Goal: Task Accomplishment & Management: Complete application form

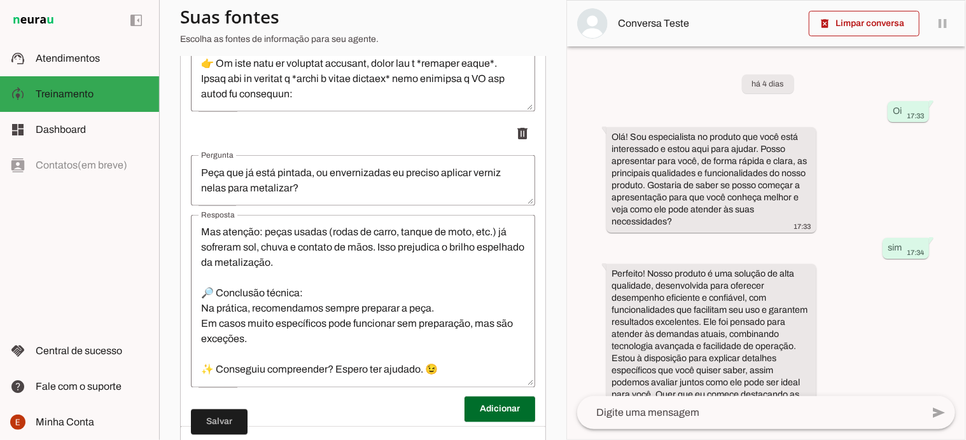
scroll to position [1049, 0]
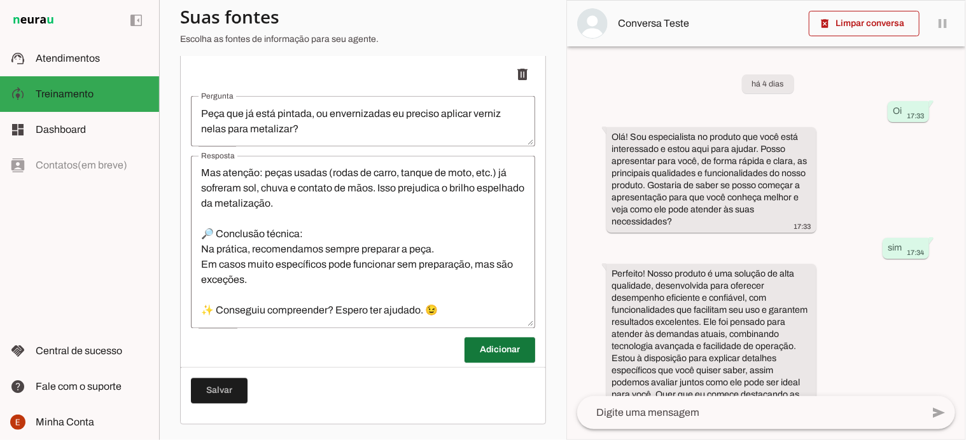
click at [472, 349] on span at bounding box center [500, 350] width 71 height 31
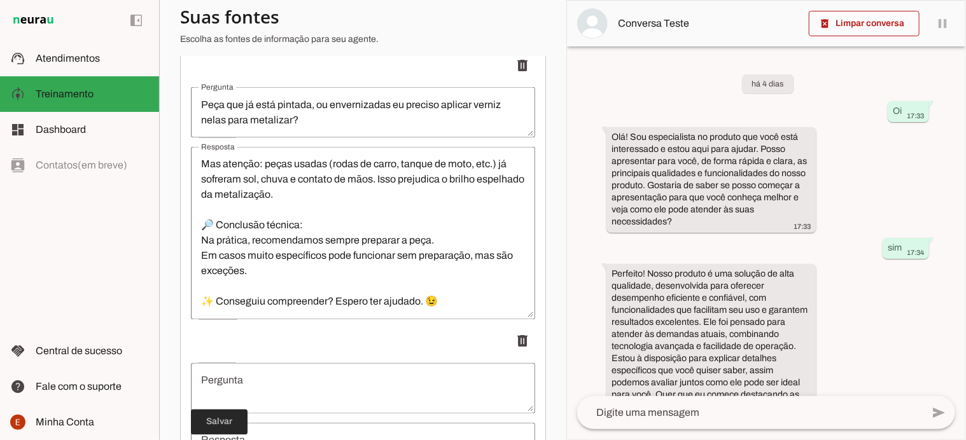
click at [224, 430] on span at bounding box center [219, 422] width 57 height 31
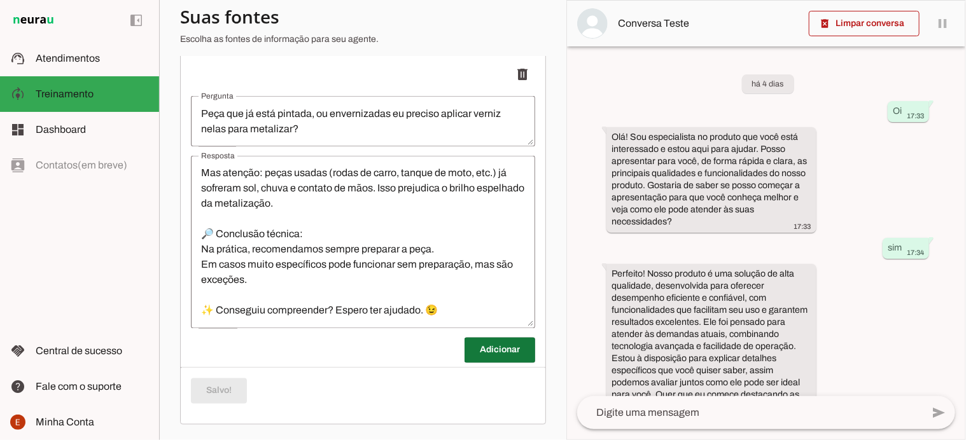
click at [481, 353] on span at bounding box center [500, 350] width 71 height 31
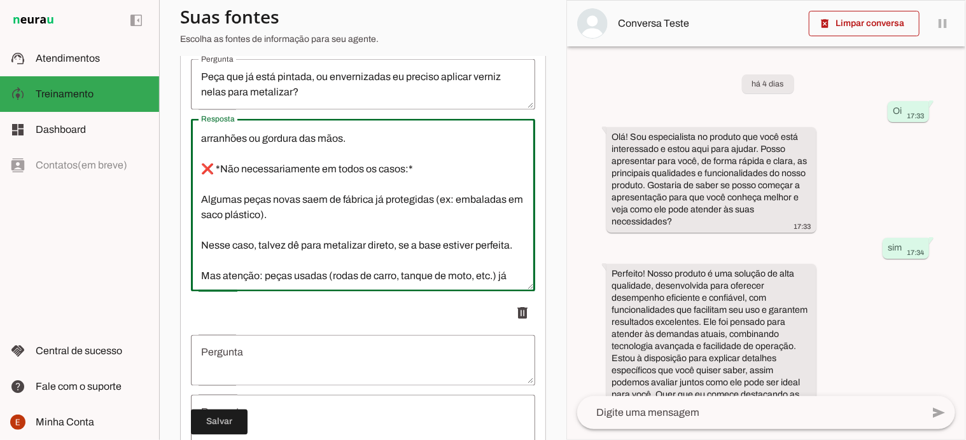
scroll to position [321, 0]
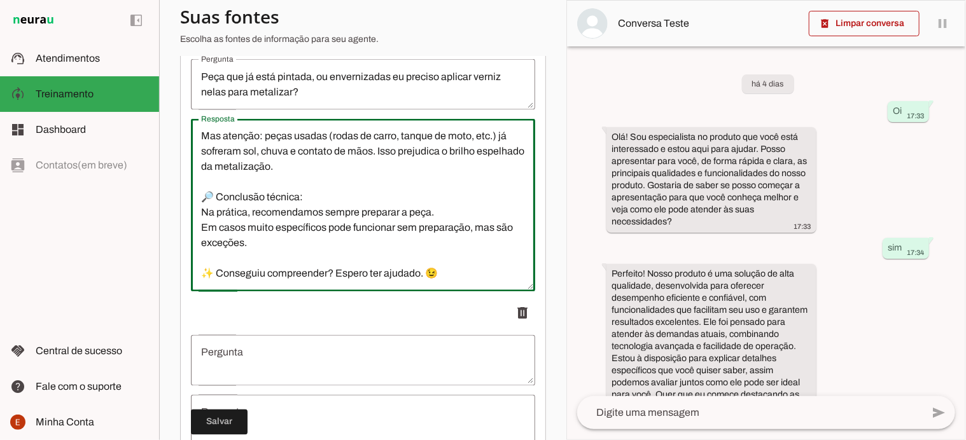
drag, startPoint x: 199, startPoint y: 142, endPoint x: 479, endPoint y: 287, distance: 315.4
click at [479, 282] on textarea "(Nome), a resposta é: SIM e NÃO! ✅ *Sim, precisa preparar:* A metalização mostr…" at bounding box center [363, 205] width 344 height 153
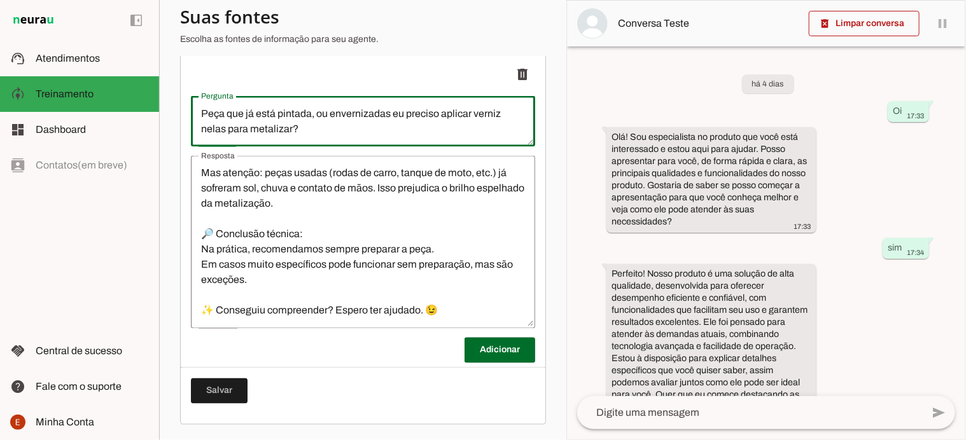
drag, startPoint x: 199, startPoint y: 84, endPoint x: 354, endPoint y: 125, distance: 159.9
click at [354, 125] on textarea "Peça que já está pintada, ou envernizadas eu preciso aplicar verniz nelas para …" at bounding box center [363, 121] width 344 height 31
click at [479, 359] on span at bounding box center [500, 350] width 71 height 31
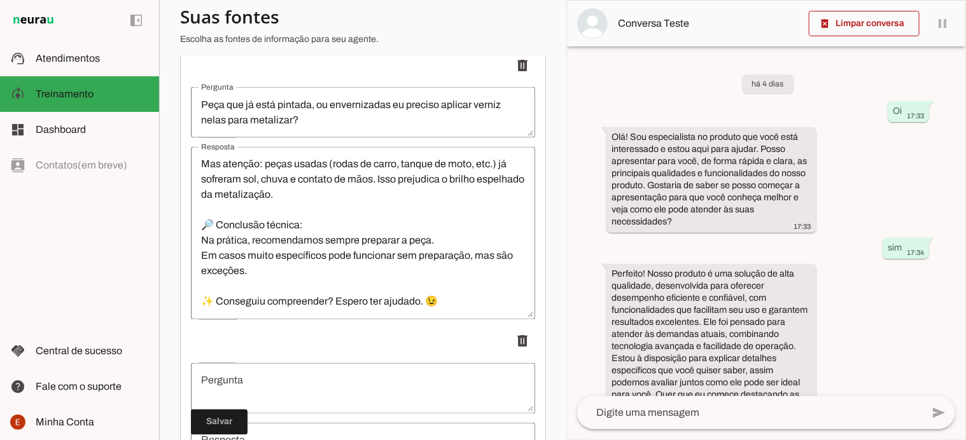
click at [334, 404] on textarea "Pergunta" at bounding box center [363, 389] width 344 height 31
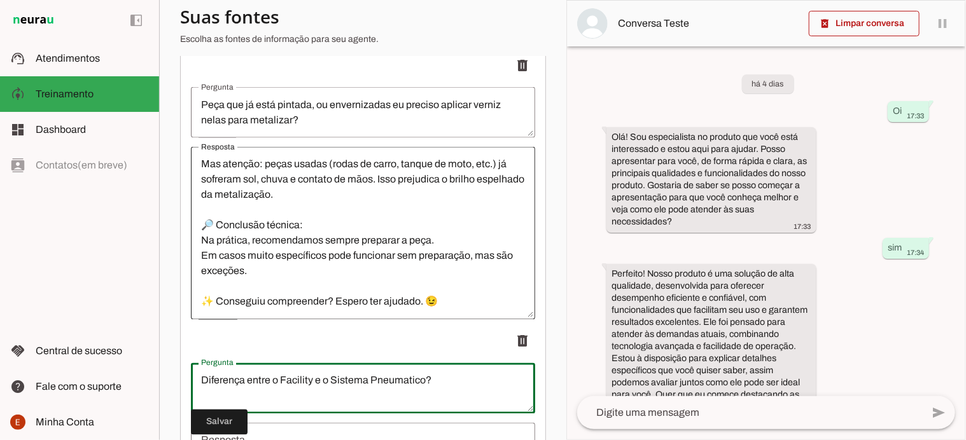
scroll to position [1325, 0]
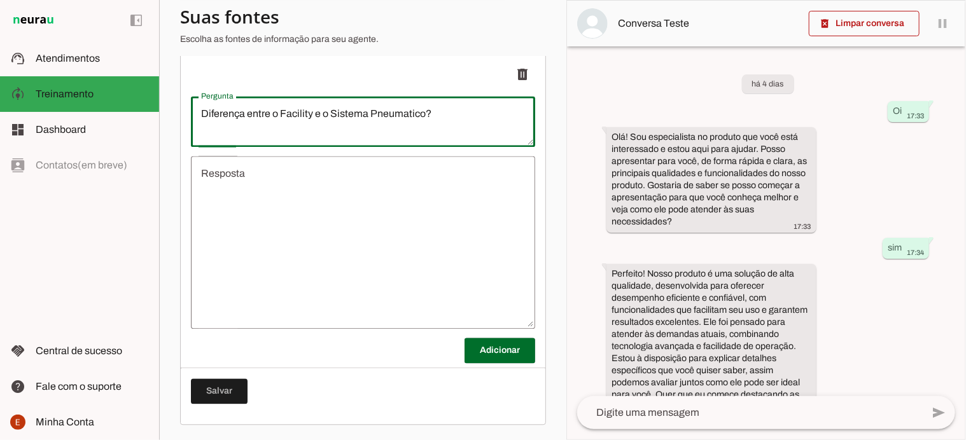
type textarea "Diferença entre o Facility e o Sistema Pneumatico?"
type md-outlined-text-field "Diferença entre o Facility e o Sistema Pneumatico?"
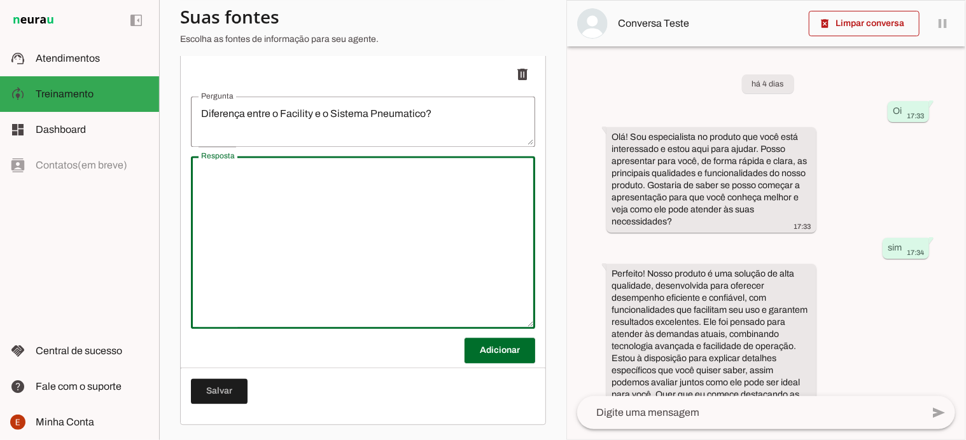
click at [249, 170] on textarea "Resposta" at bounding box center [363, 242] width 344 height 153
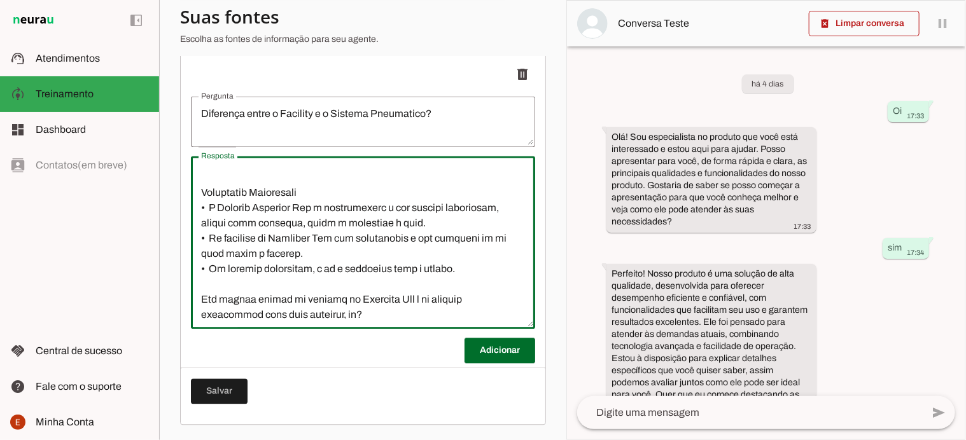
scroll to position [367, 0]
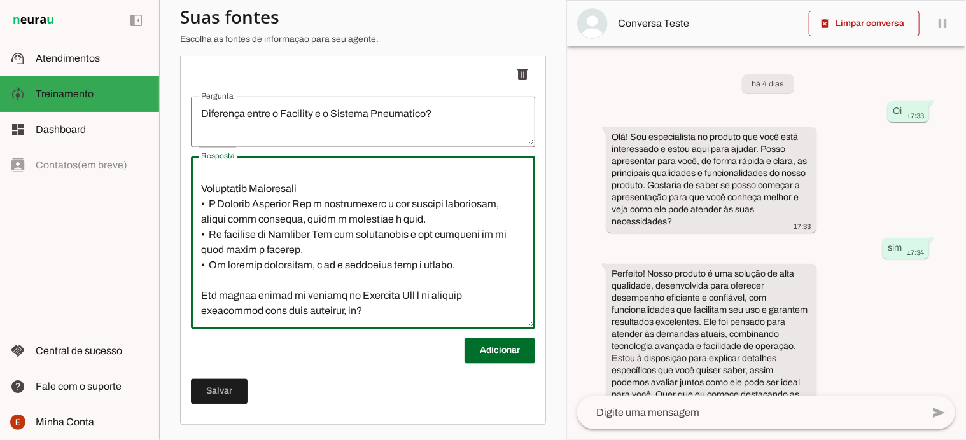
drag, startPoint x: 368, startPoint y: 311, endPoint x: 197, endPoint y: 295, distance: 172.6
click at [197, 295] on textarea "Resposta" at bounding box center [363, 242] width 344 height 153
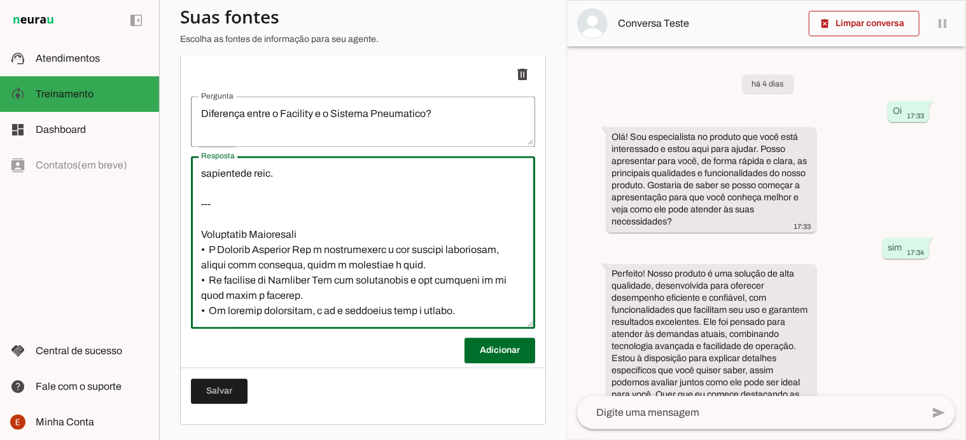
scroll to position [351, 0]
type textarea "Loremipsu dolor s Ametcon Adipisci Eli s d Eiusmod Temporinci Utlabor Etdolore …"
type md-outlined-text-field "Loremipsu dolor s Ametcon Adipisci Eli s d Eiusmod Temporinci Utlabor Etdolore …"
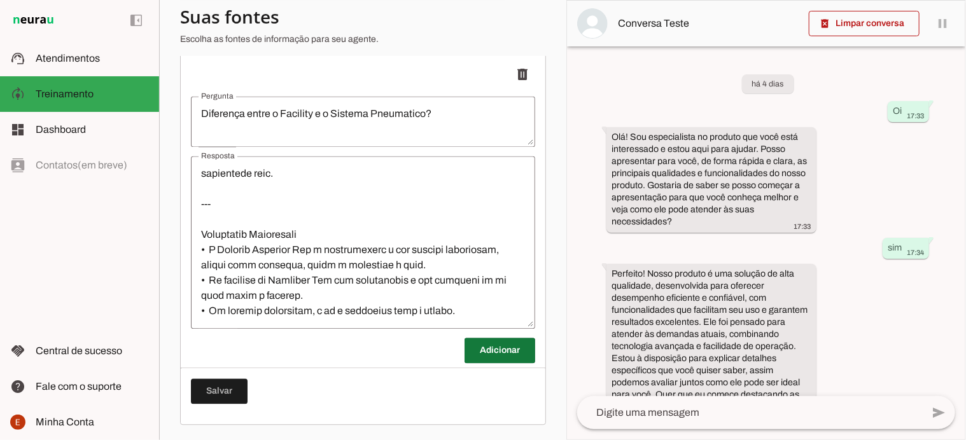
click at [476, 348] on span at bounding box center [500, 350] width 71 height 31
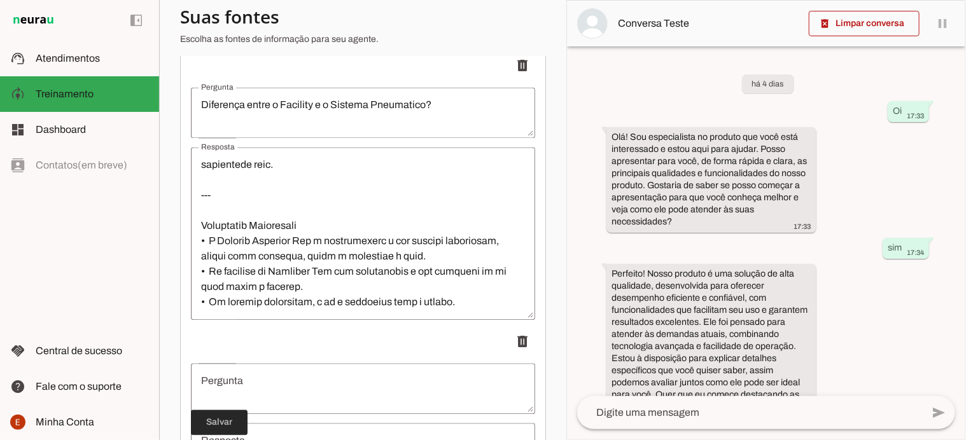
click at [232, 419] on span at bounding box center [219, 422] width 57 height 31
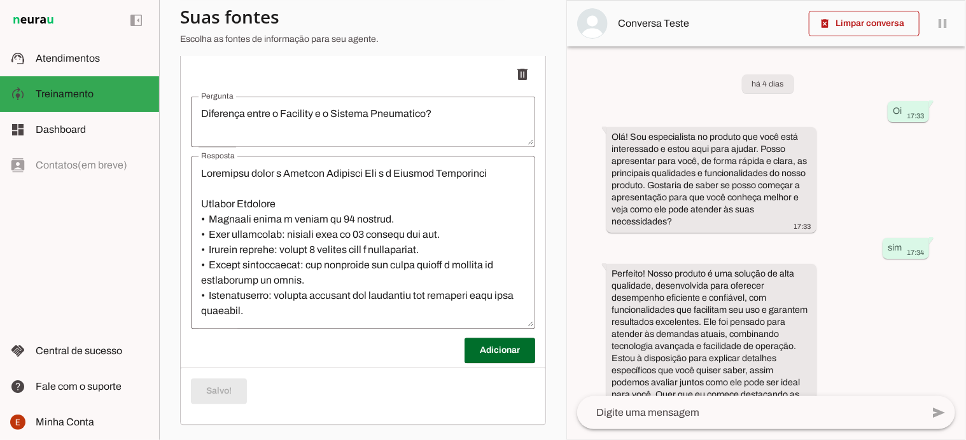
scroll to position [1325, 0]
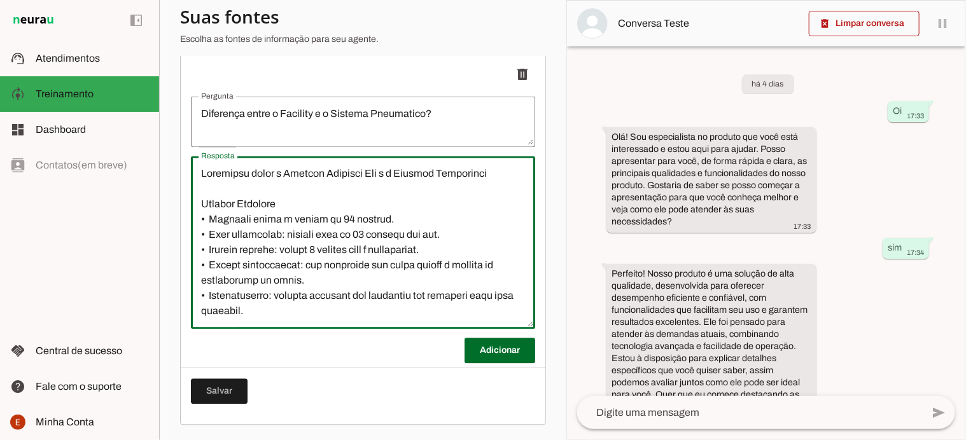
click at [272, 202] on textarea "Resposta" at bounding box center [363, 242] width 344 height 153
click at [200, 206] on textarea "Resposta" at bounding box center [363, 242] width 344 height 153
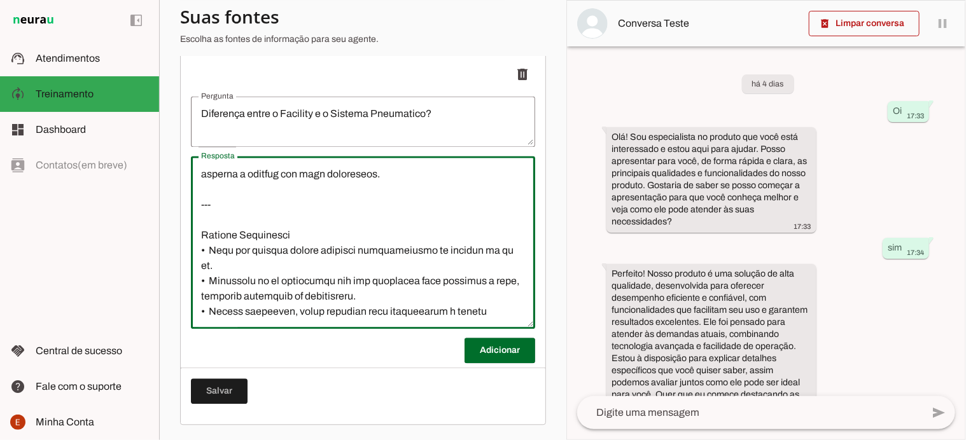
scroll to position [177, 0]
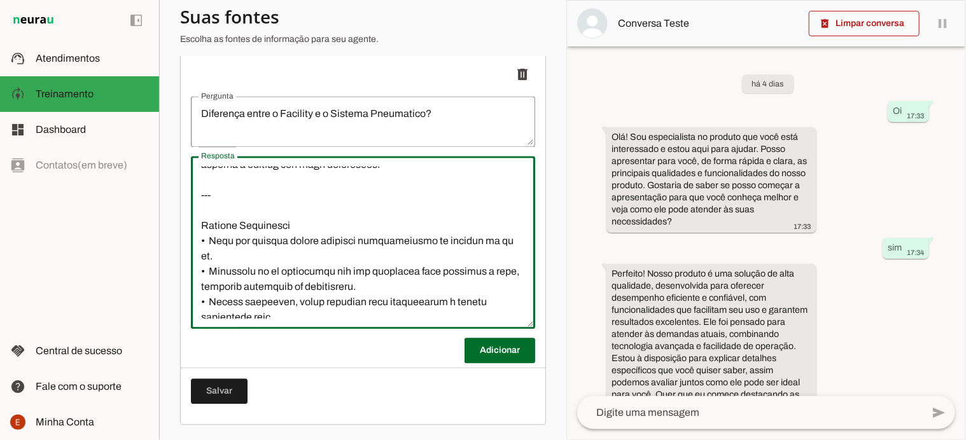
click at [300, 230] on textarea "Resposta" at bounding box center [363, 242] width 344 height 153
click at [204, 222] on textarea "Resposta" at bounding box center [363, 242] width 344 height 153
click at [307, 223] on textarea "Resposta" at bounding box center [363, 242] width 344 height 153
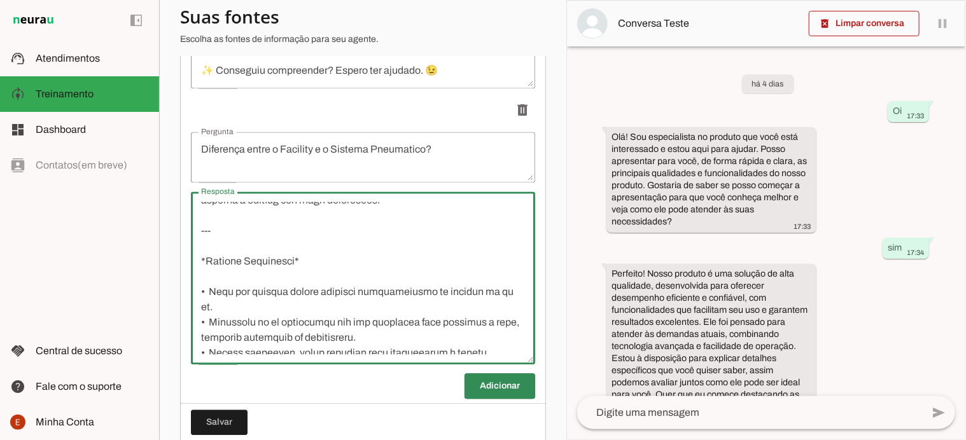
scroll to position [1280, 0]
type textarea "Loremipsu dolor s Ametcon Adipisci Eli s d Eiusmod Temporinci *Utlabor Etdolore…"
type md-outlined-text-field "Loremipsu dolor s Ametcon Adipisci Eli s d Eiusmod Temporinci *Utlabor Etdolore…"
click at [225, 418] on span at bounding box center [219, 422] width 57 height 31
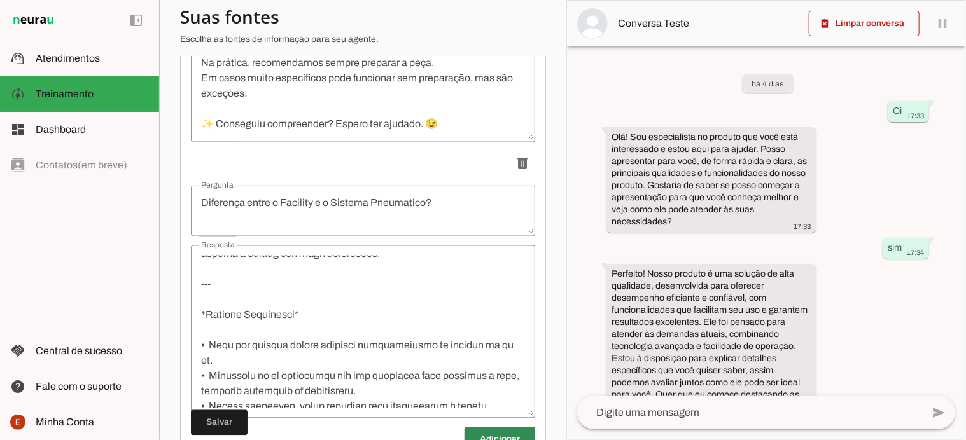
scroll to position [1231, 0]
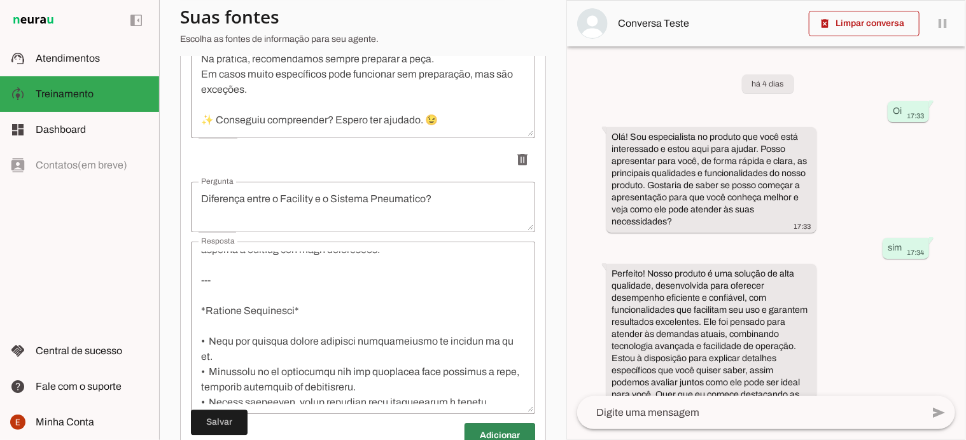
drag, startPoint x: 520, startPoint y: 349, endPoint x: 522, endPoint y: 316, distance: 33.1
drag, startPoint x: 522, startPoint y: 316, endPoint x: 522, endPoint y: 298, distance: 17.2
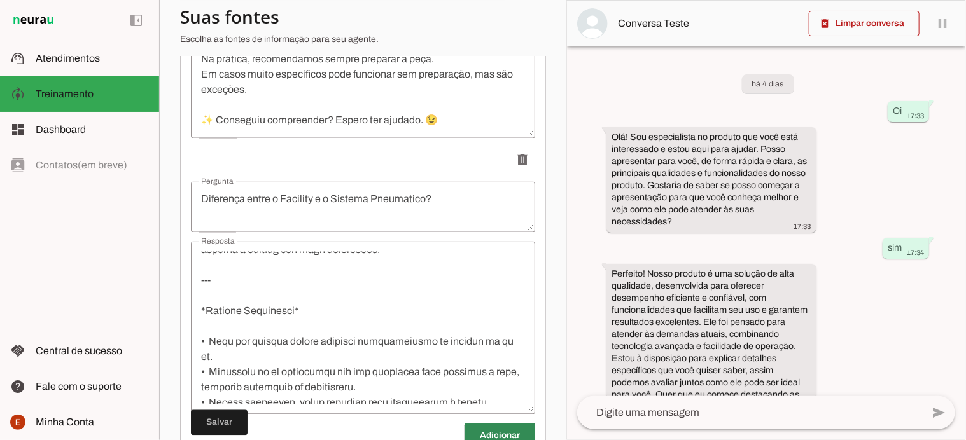
drag, startPoint x: 208, startPoint y: 299, endPoint x: 381, endPoint y: 343, distance: 178.0
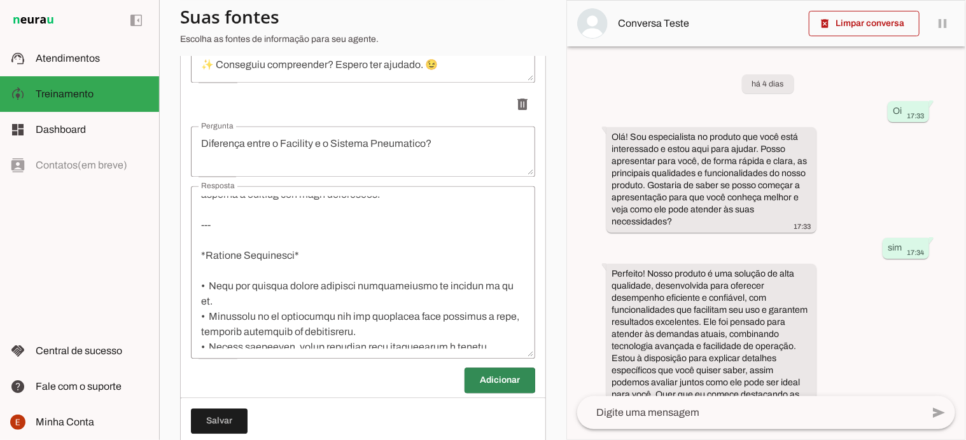
scroll to position [1324, 0]
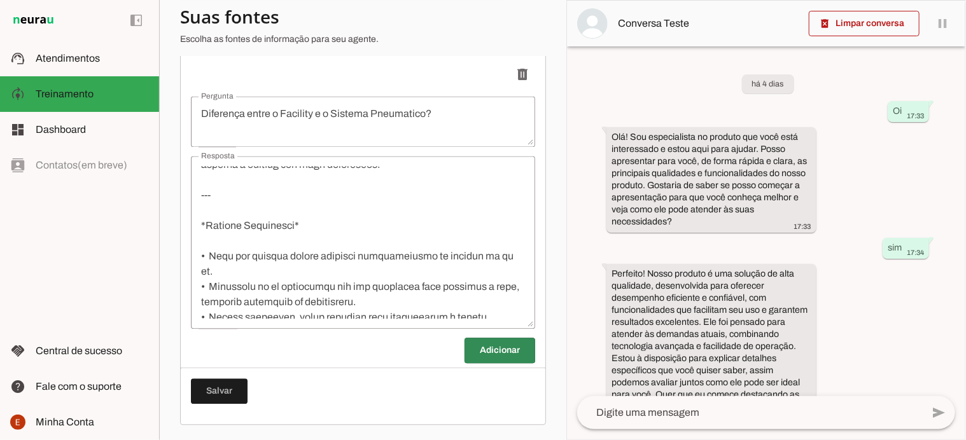
drag, startPoint x: 521, startPoint y: 252, endPoint x: 521, endPoint y: 225, distance: 26.7
drag, startPoint x: 519, startPoint y: 249, endPoint x: 519, endPoint y: 195, distance: 54.1
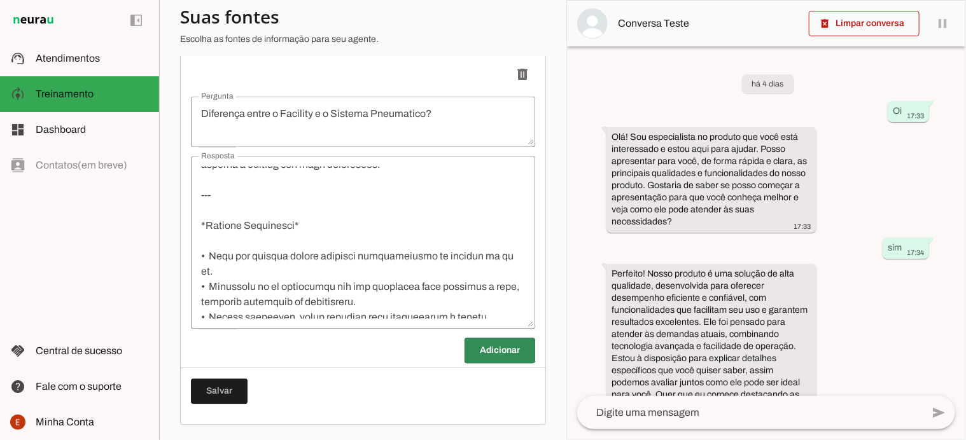
click at [199, 394] on span at bounding box center [219, 391] width 57 height 31
drag, startPoint x: 522, startPoint y: 238, endPoint x: 522, endPoint y: 213, distance: 24.8
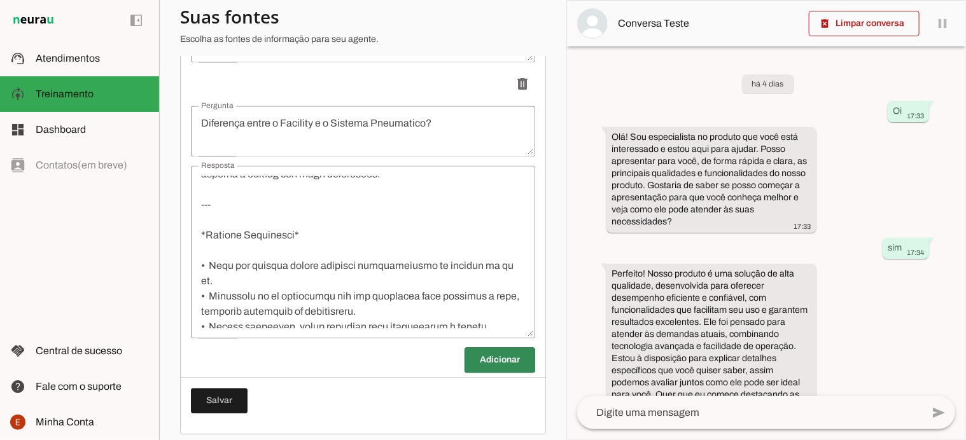
scroll to position [1325, 0]
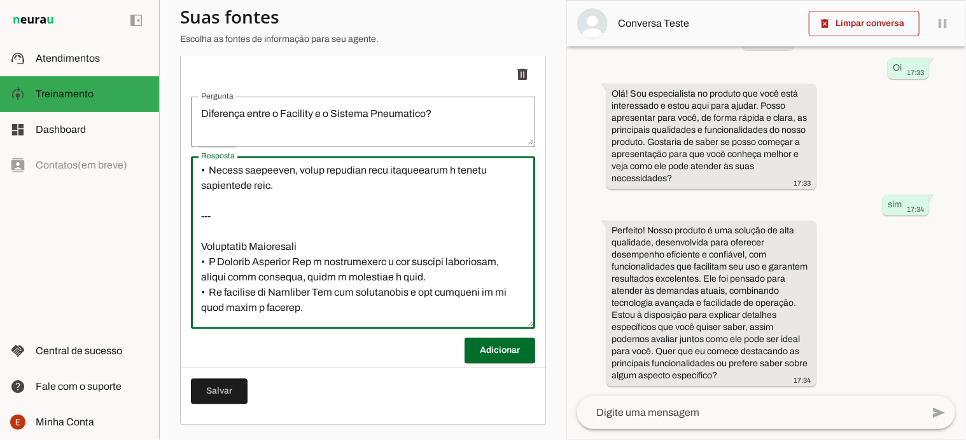
scroll to position [339, 0]
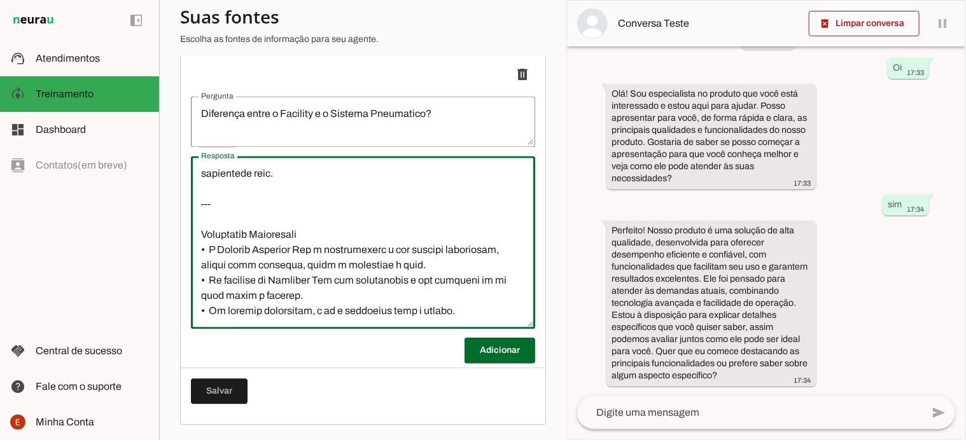
click at [299, 227] on textarea "Resposta" at bounding box center [363, 242] width 344 height 153
click at [201, 229] on textarea "Resposta" at bounding box center [363, 242] width 344 height 153
type textarea "Diferença entre o Sistema Facility Pro e o Sistema Pneumático *Sistema Facility…"
type md-outlined-text-field "Diferença entre o Sistema Facility Pro e o Sistema Pneumático *Sistema Facility…"
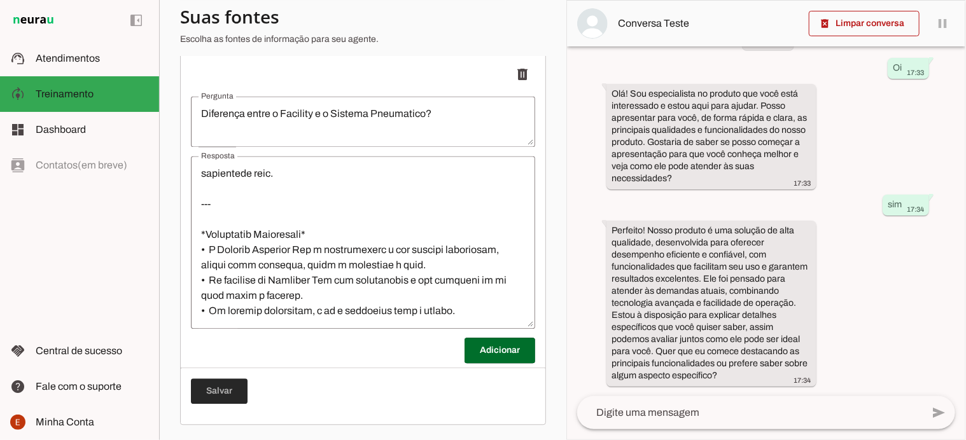
click at [213, 391] on span at bounding box center [219, 391] width 57 height 31
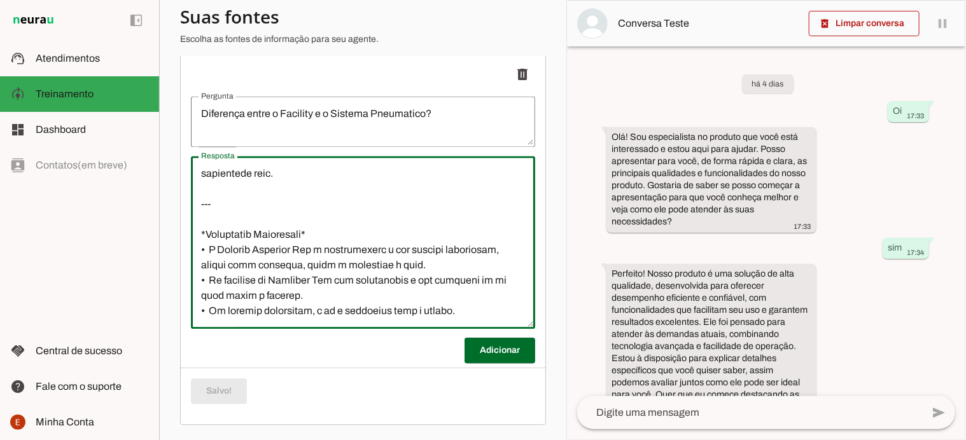
click at [318, 235] on textarea "Resposta" at bounding box center [363, 242] width 344 height 153
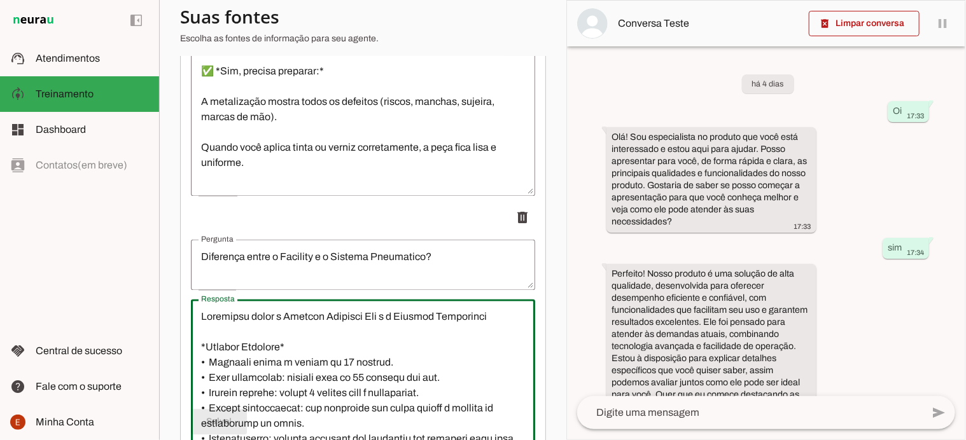
click at [286, 355] on textarea "Resposta" at bounding box center [363, 386] width 344 height 153
type textarea "Diferença entre o Sistema Facility Pro e o Sistema Pneumático *Sistema Facility…"
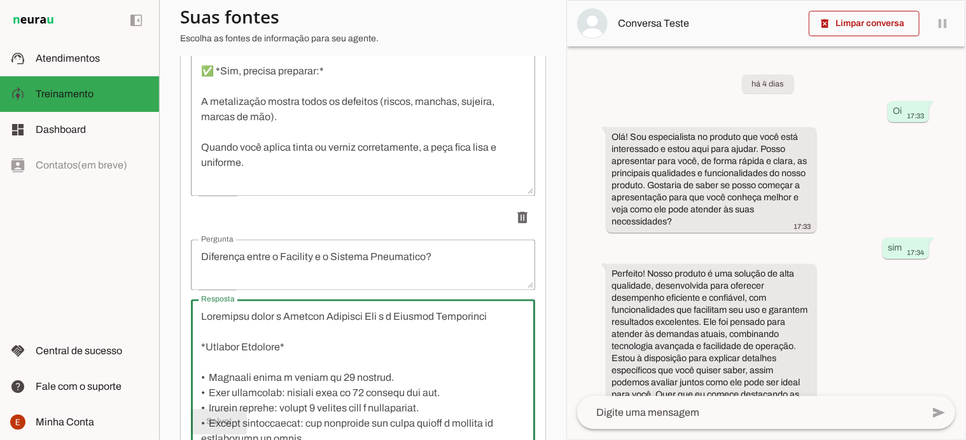
scroll to position [1325, 0]
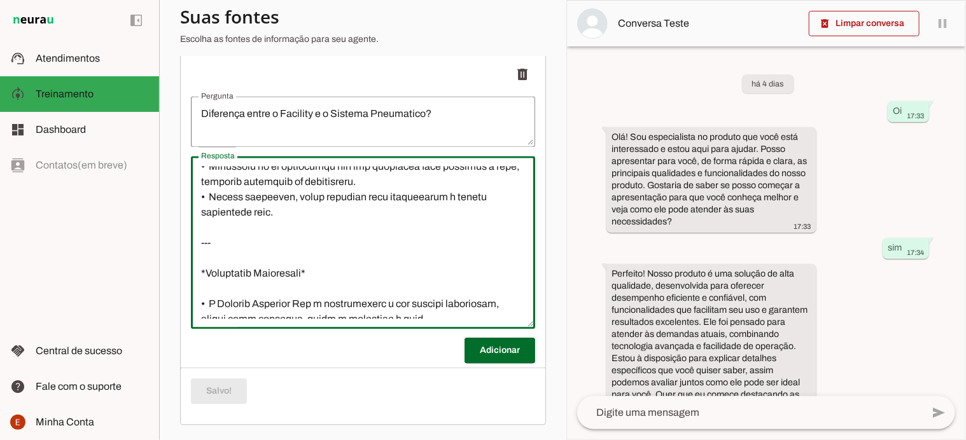
scroll to position [305, 0]
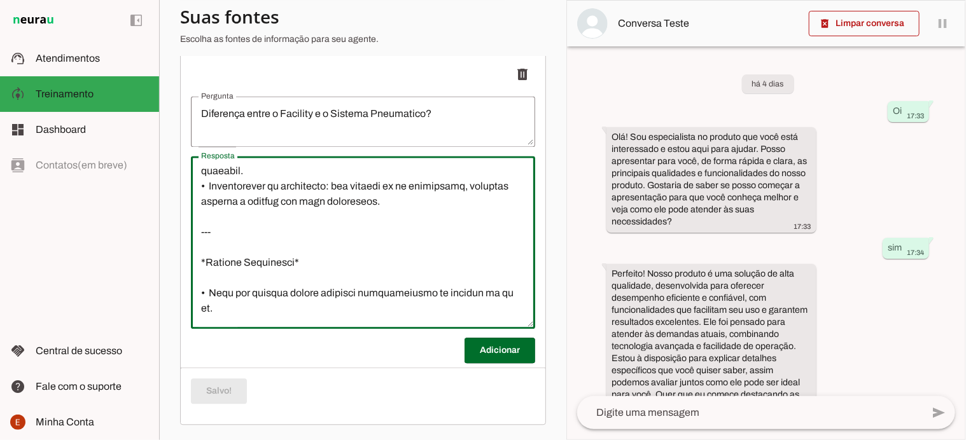
scroll to position [397, 0]
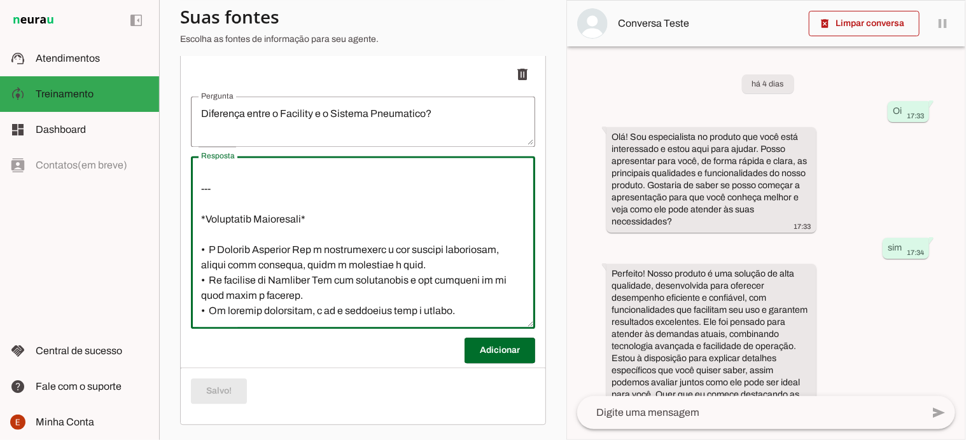
drag, startPoint x: 200, startPoint y: 175, endPoint x: 442, endPoint y: 301, distance: 272.7
click at [442, 301] on textarea "Resposta" at bounding box center [363, 242] width 344 height 153
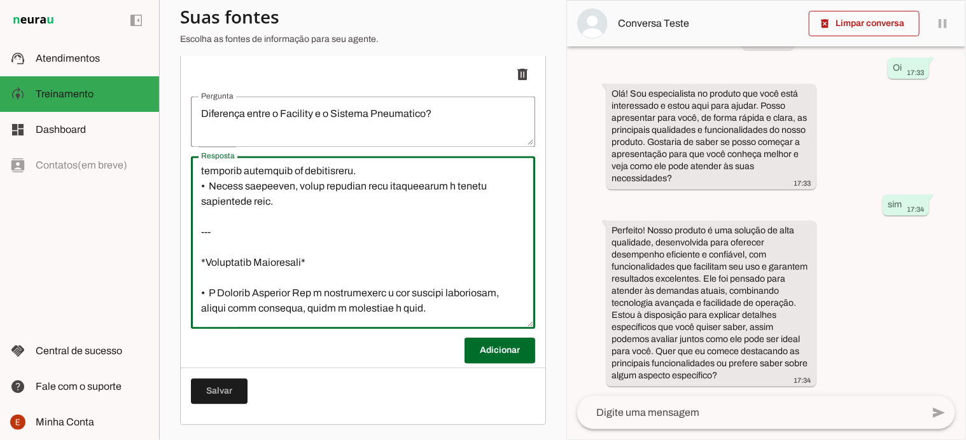
scroll to position [397, 0]
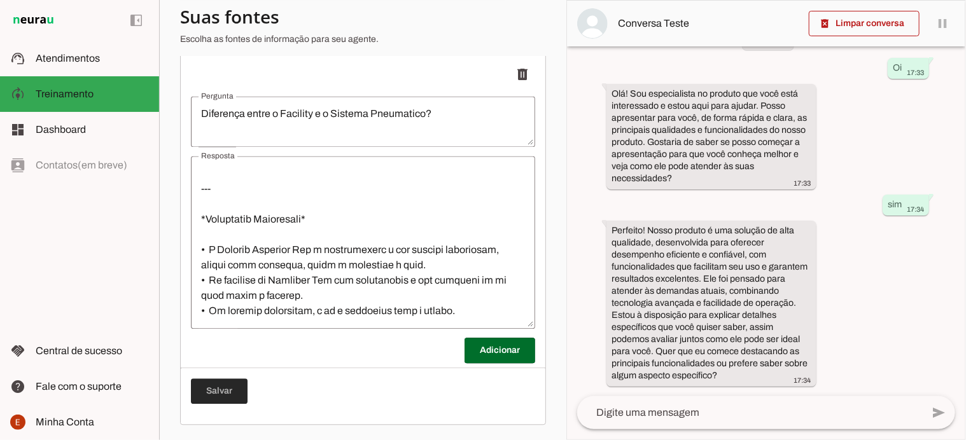
click at [224, 391] on span at bounding box center [219, 391] width 57 height 31
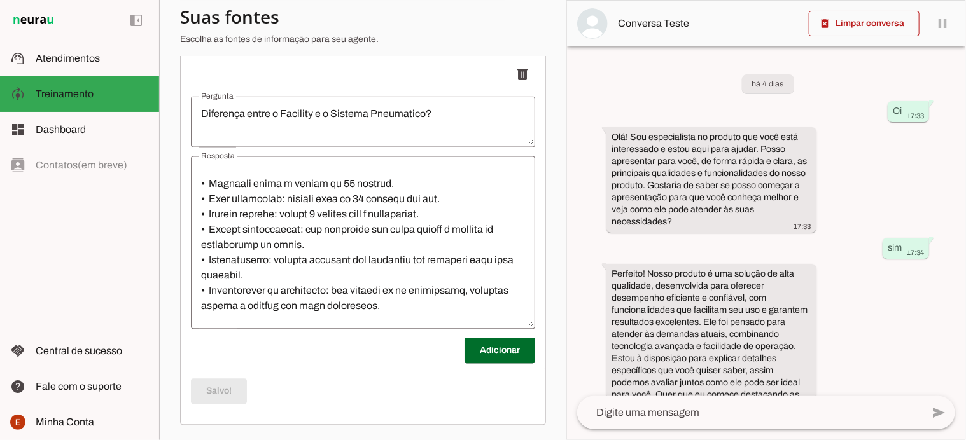
scroll to position [0, 0]
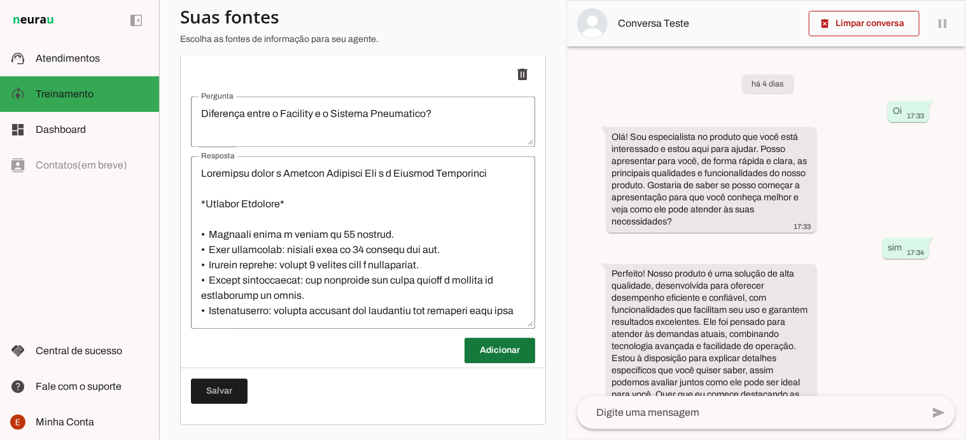
click at [486, 349] on span at bounding box center [500, 350] width 71 height 31
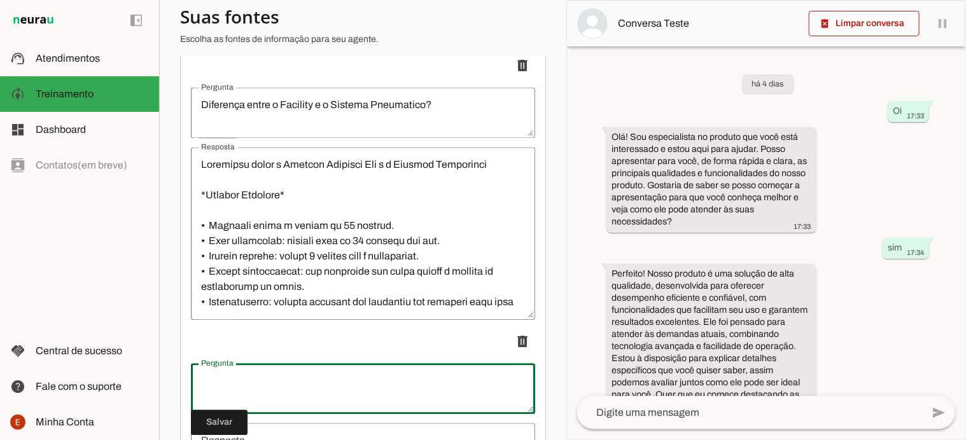
click at [233, 403] on textarea "Pergunta" at bounding box center [363, 389] width 344 height 31
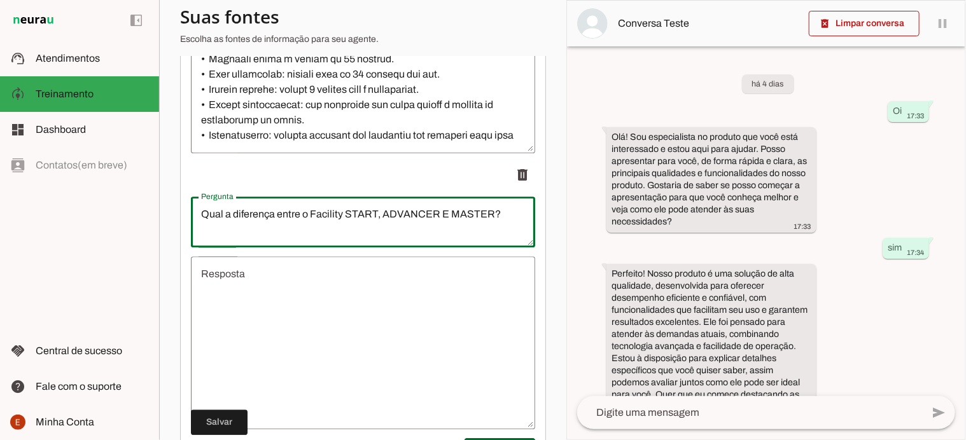
scroll to position [1601, 0]
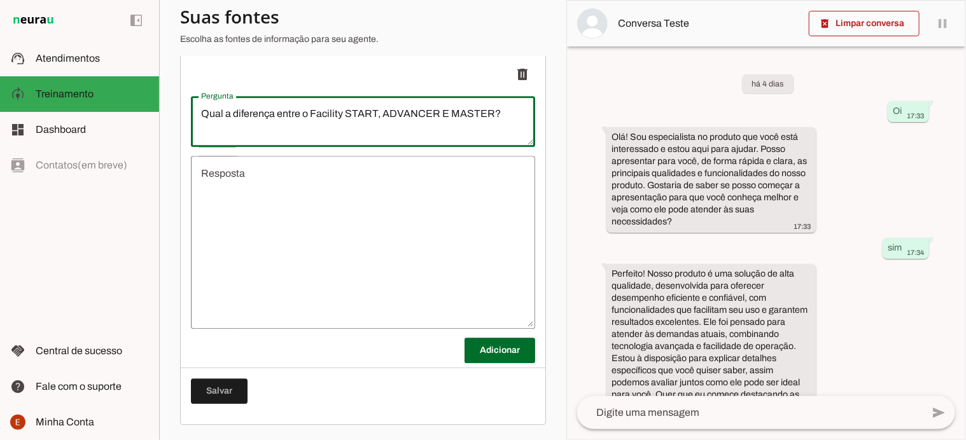
type textarea "Qual a diferença entre o Facility START, ADVANCER E MASTER?"
type md-outlined-text-field "Qual a diferença entre o Facility START, ADVANCER E MASTER?"
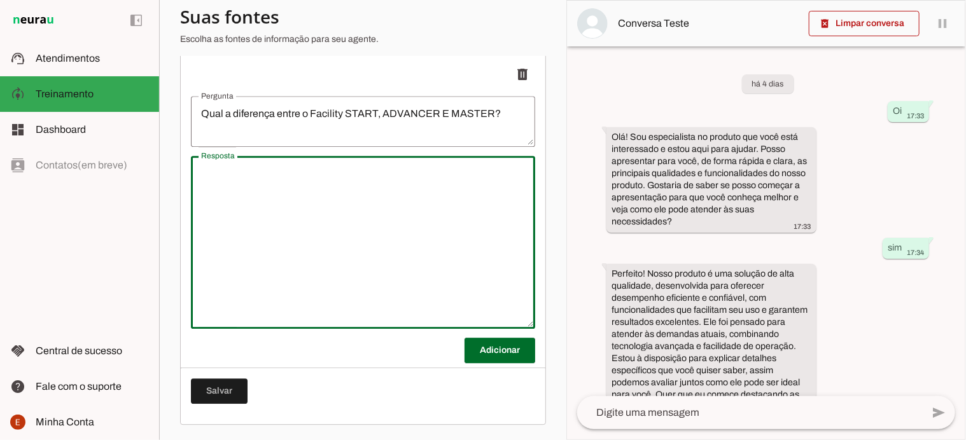
click at [242, 175] on textarea "Resposta" at bounding box center [363, 242] width 344 height 153
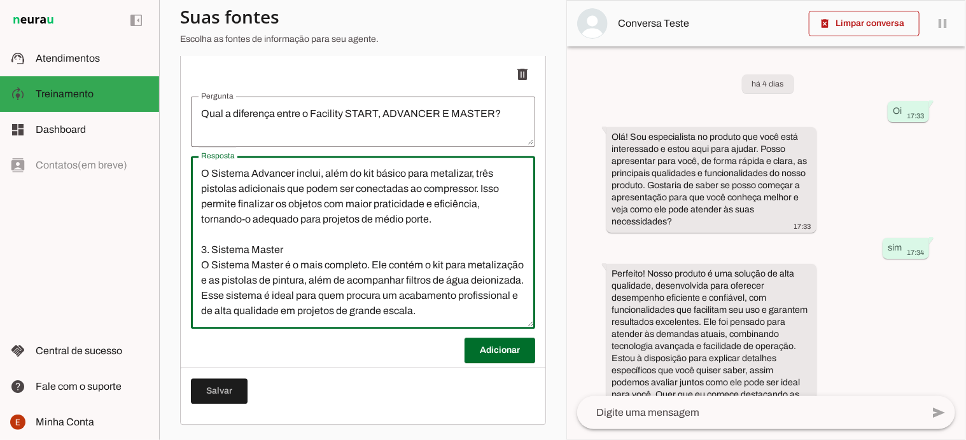
scroll to position [0, 0]
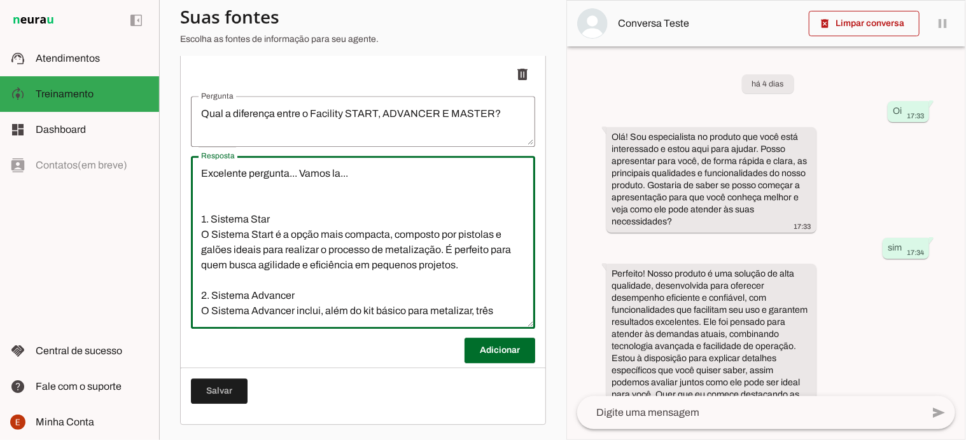
click at [283, 216] on textarea "Excelente pergunta... Vamos la... 1. Sistema Star O Sistema Start é a opção mai…" at bounding box center [363, 242] width 344 height 153
click at [267, 217] on textarea "Excelente pergunta... Vamos la... 1. Sistema Star O Sistema Start é a opção mai…" at bounding box center [363, 242] width 344 height 153
click at [201, 220] on textarea "Excelente pergunta... Vamos la... 1. Sistema Star* O Sistema Start é a opção ma…" at bounding box center [363, 242] width 344 height 153
click at [204, 295] on textarea "Excelente pergunta... Vamos la... *1. Sistema Star* O Sistema Start é a opção m…" at bounding box center [363, 242] width 344 height 153
click at [305, 292] on textarea "Excelente pergunta... Vamos la... *1. Sistema Star* O Sistema Start é a opção m…" at bounding box center [363, 242] width 344 height 153
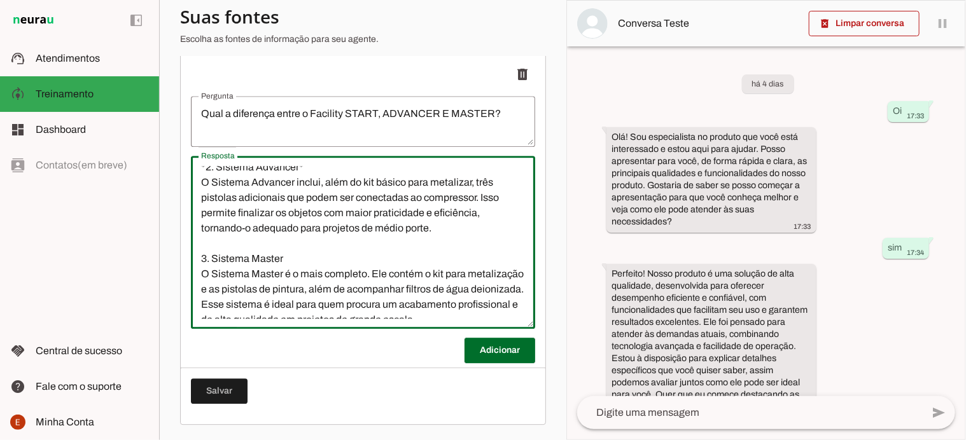
scroll to position [145, 0]
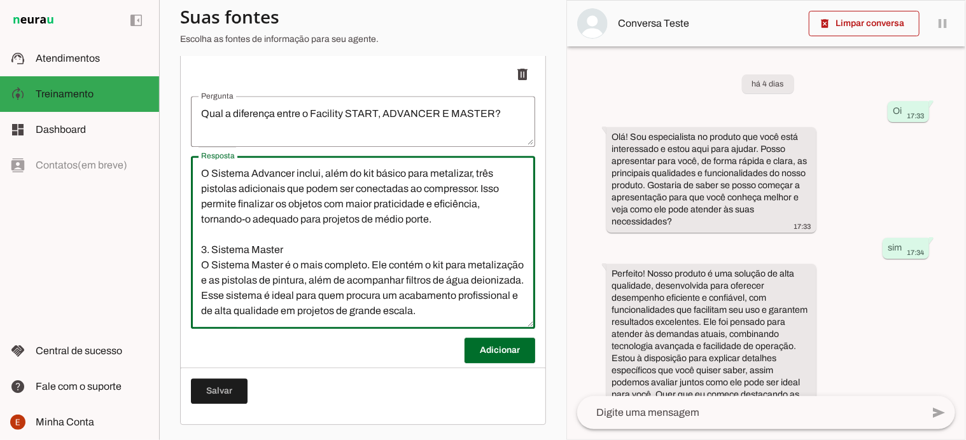
click at [202, 242] on textarea "Excelente pergunta... Vamos la... *1. Sistema Star* O Sistema Start é a opção m…" at bounding box center [363, 242] width 344 height 153
click at [288, 245] on textarea "Excelente pergunta... Vamos la... *1. Sistema Star* O Sistema Start é a opção m…" at bounding box center [363, 242] width 344 height 153
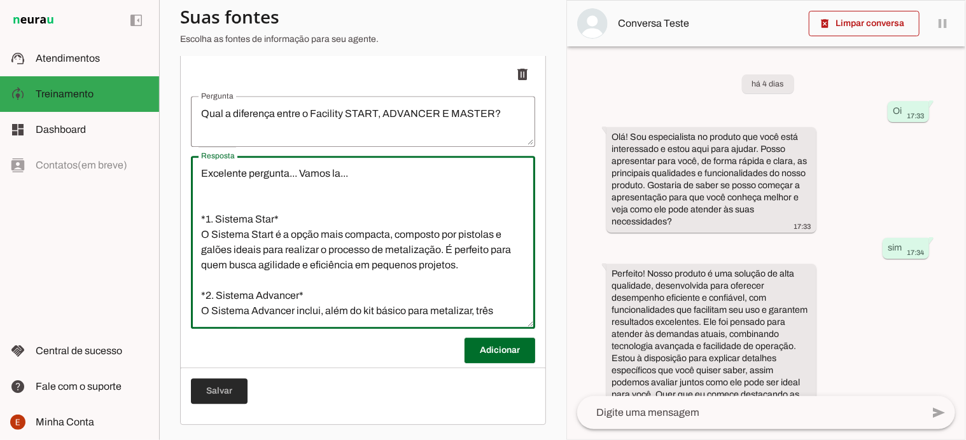
type textarea "Excelente pergunta... Vamos la... *1. Sistema Star* O Sistema Start é a opção m…"
type md-outlined-text-field "Excelente pergunta... Vamos la... *1. Sistema Star* O Sistema Start é a opção m…"
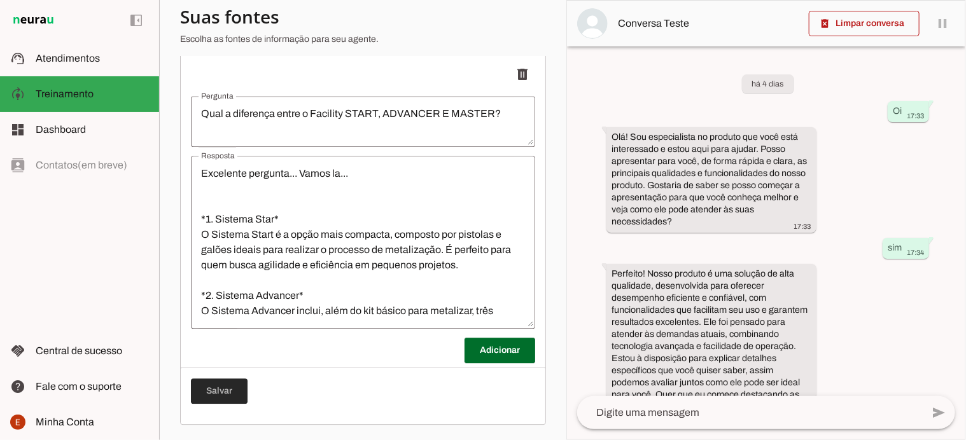
click at [213, 391] on span at bounding box center [219, 391] width 57 height 31
click at [472, 348] on span at bounding box center [500, 350] width 71 height 31
